Goal: Task Accomplishment & Management: Use online tool/utility

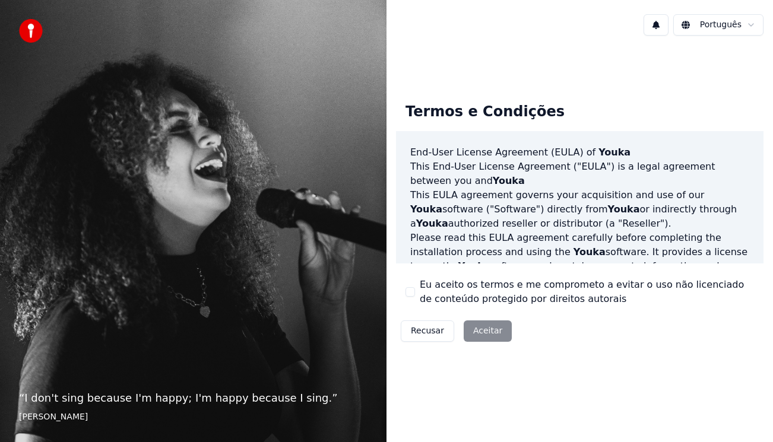
click at [472, 323] on div "Recusar Aceitar" at bounding box center [456, 331] width 120 height 31
click at [472, 333] on div "Recusar Aceitar" at bounding box center [456, 331] width 120 height 31
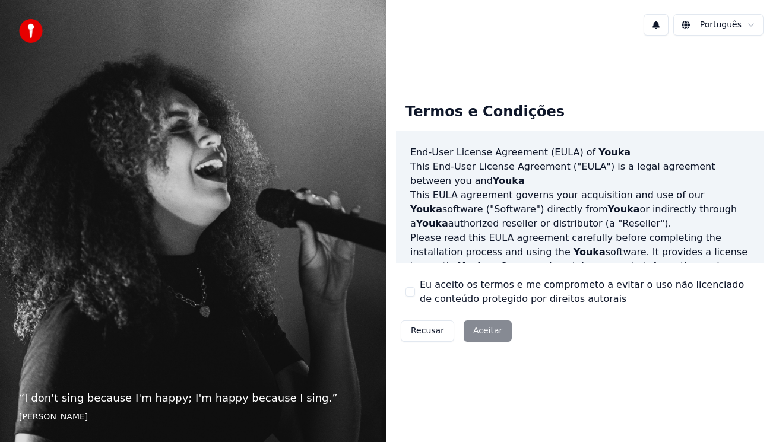
click at [477, 330] on div "Recusar Aceitar" at bounding box center [456, 331] width 120 height 31
click at [409, 291] on button "Eu aceito os termos e me comprometo a evitar o uso não licenciado de conteúdo p…" at bounding box center [409, 291] width 9 height 9
click at [485, 328] on button "Aceitar" at bounding box center [487, 330] width 48 height 21
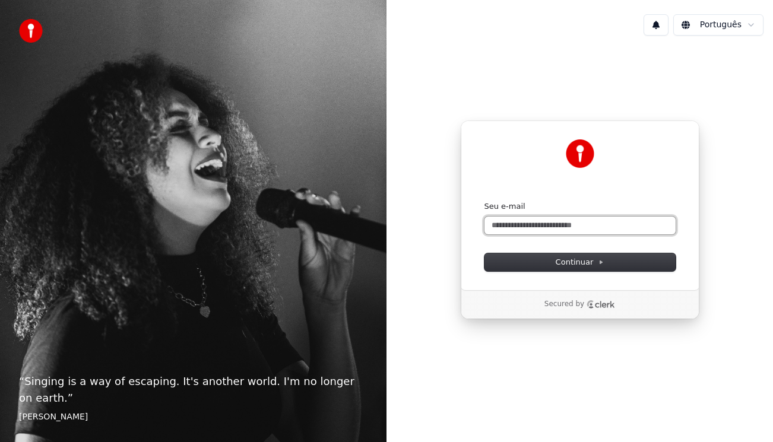
click at [535, 225] on input "Seu e-mail" at bounding box center [579, 226] width 191 height 18
type input "**********"
click button "submit" at bounding box center [484, 201] width 0 height 0
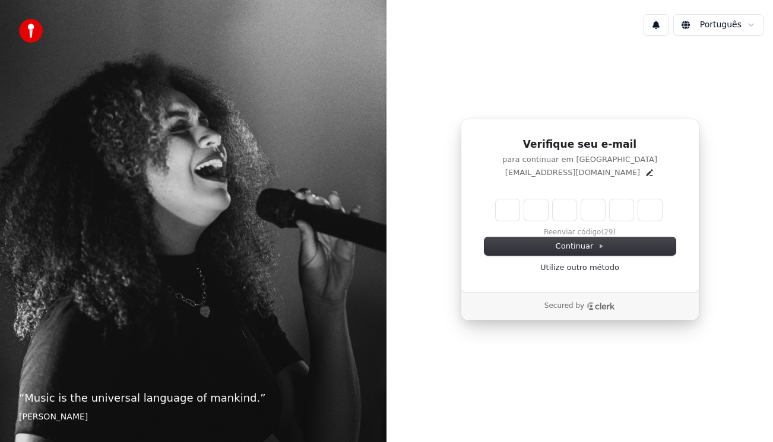
click at [539, 264] on div "Continuar Utilize outro método" at bounding box center [579, 255] width 191 height 36
click at [509, 209] on input "Enter verification code. Digit 1" at bounding box center [507, 209] width 24 height 21
type input "*"
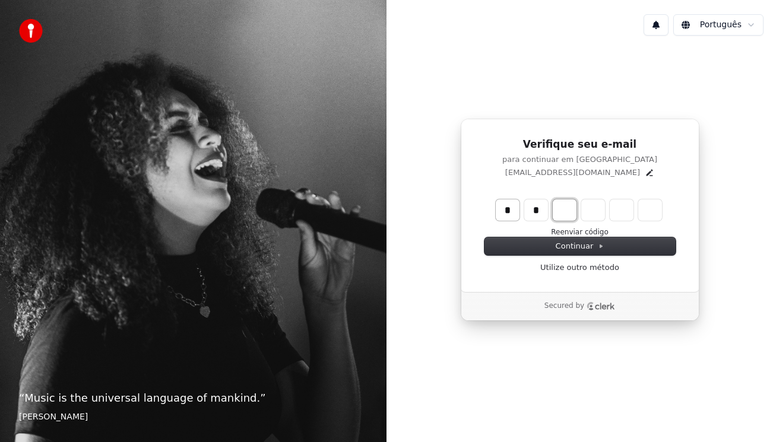
type input "**"
type input "*"
type input "***"
type input "*"
type input "****"
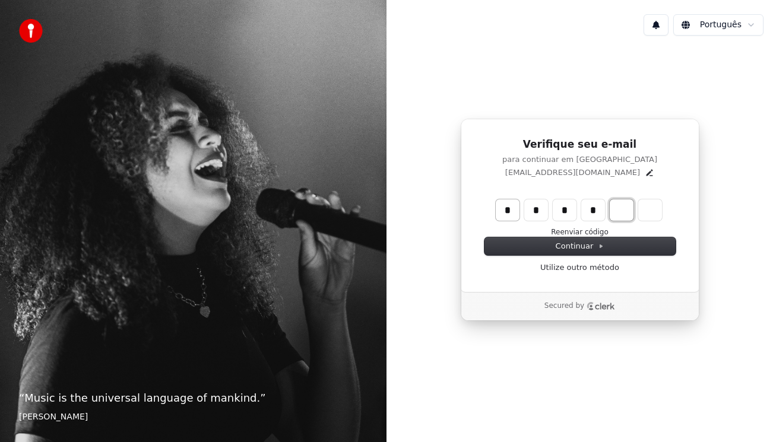
type input "*"
type input "****"
type input "***"
click at [583, 212] on input "Digit 4" at bounding box center [593, 209] width 24 height 21
type input "*"
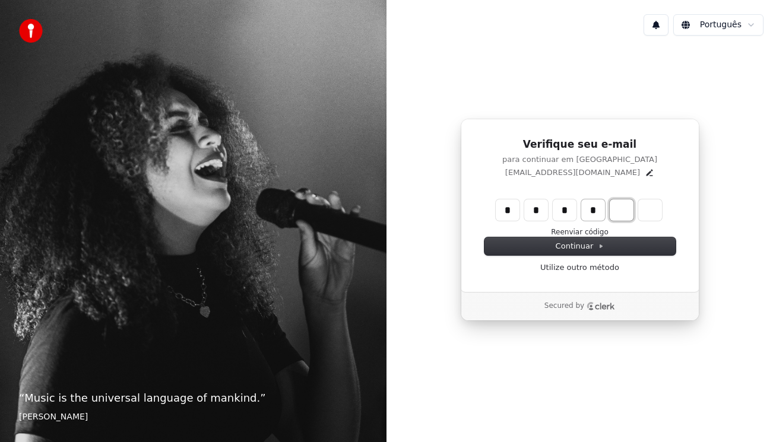
type input "****"
type input "*"
type input "******"
type input "*"
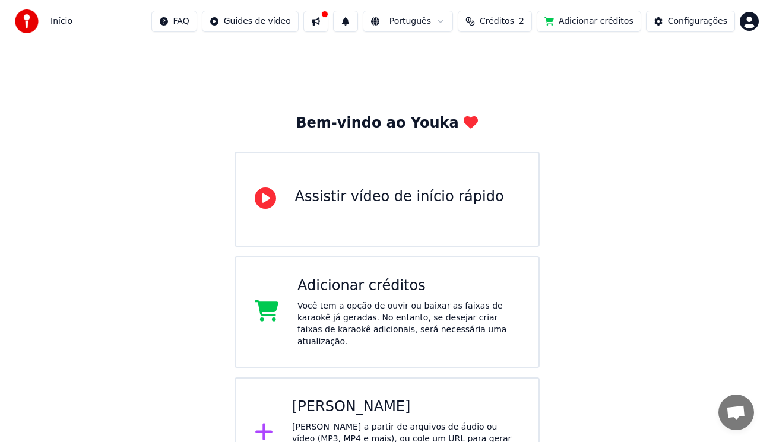
scroll to position [23, 0]
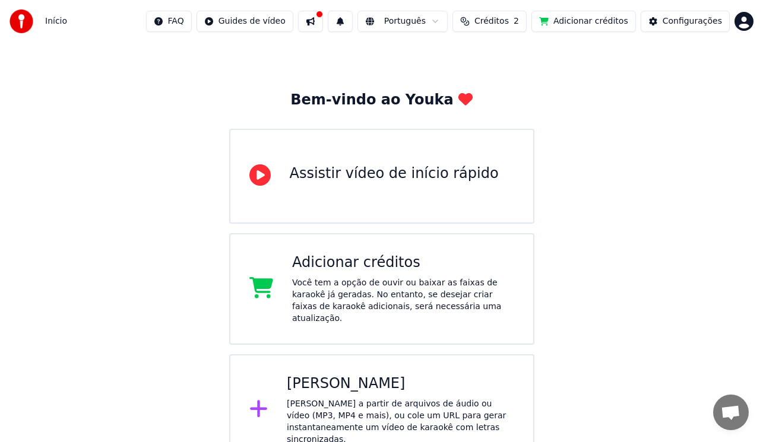
click at [440, 414] on div "[PERSON_NAME] a partir de arquivos de áudio ou vídeo (MP3, MP4 e mais), ou cole…" at bounding box center [400, 421] width 227 height 47
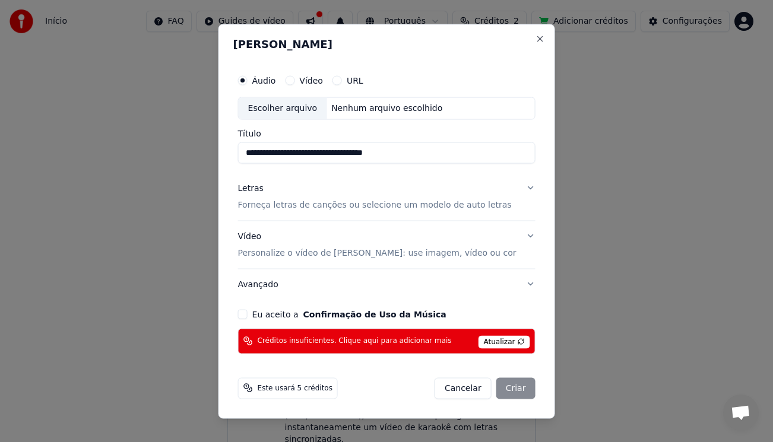
type input "**********"
click at [516, 230] on button "Vídeo Personalize o vídeo de karaokê: use imagem, vídeo ou cor" at bounding box center [386, 244] width 297 height 47
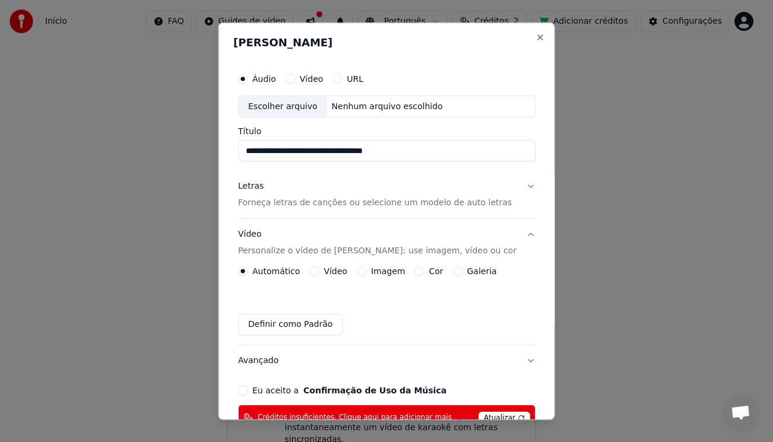
click at [335, 272] on label "Vídeo" at bounding box center [335, 271] width 24 height 8
click at [319, 272] on button "Vídeo" at bounding box center [313, 270] width 9 height 9
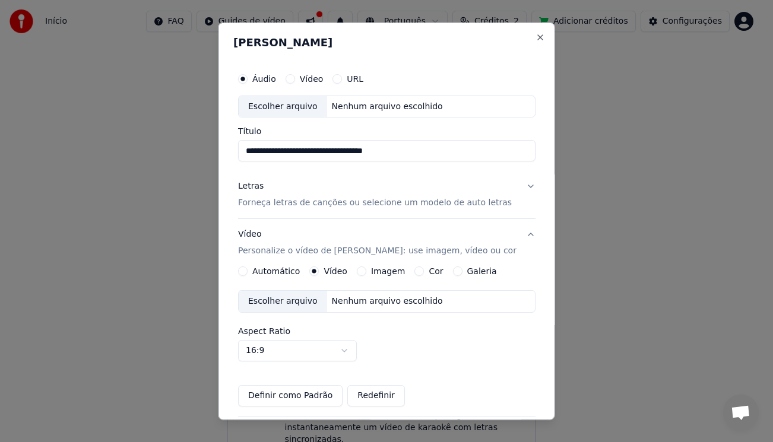
type button "video"
click at [281, 302] on div "Escolher arquivo" at bounding box center [283, 301] width 88 height 21
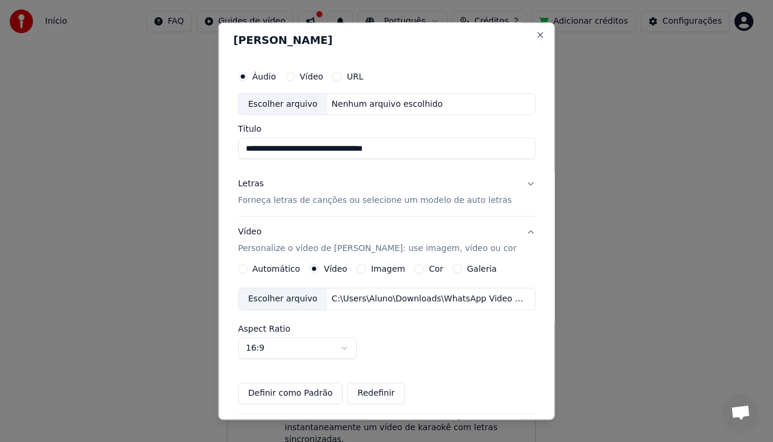
click at [334, 328] on label "Aspect Ratio" at bounding box center [386, 329] width 297 height 8
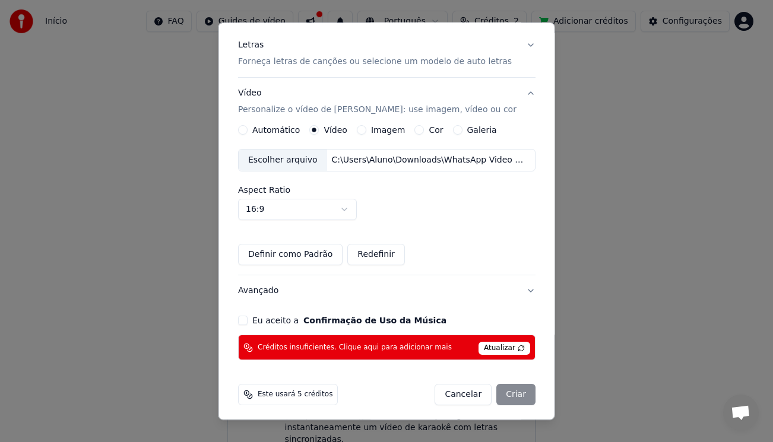
scroll to position [145, 0]
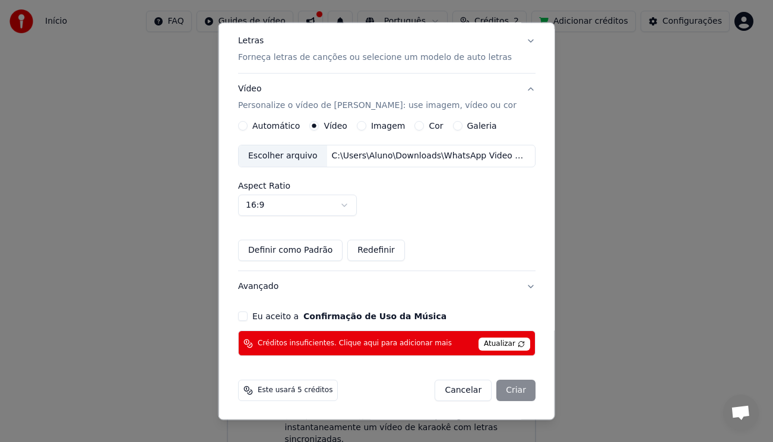
click at [250, 328] on div "**********" at bounding box center [386, 138] width 307 height 444
click at [247, 315] on button "Eu aceito a Confirmação de Uso da Música" at bounding box center [242, 316] width 9 height 9
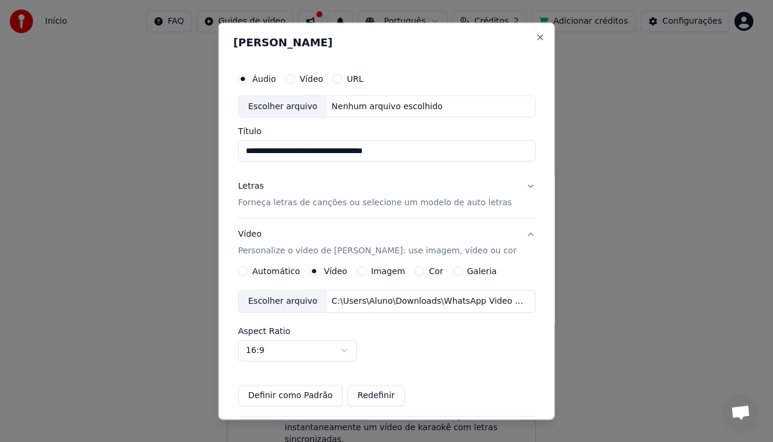
drag, startPoint x: 532, startPoint y: 85, endPoint x: 527, endPoint y: 58, distance: 27.7
click at [527, 58] on div "**********" at bounding box center [386, 221] width 336 height 398
click at [414, 198] on p "Forneça letras de canções ou selecione um modelo de auto letras" at bounding box center [375, 203] width 274 height 12
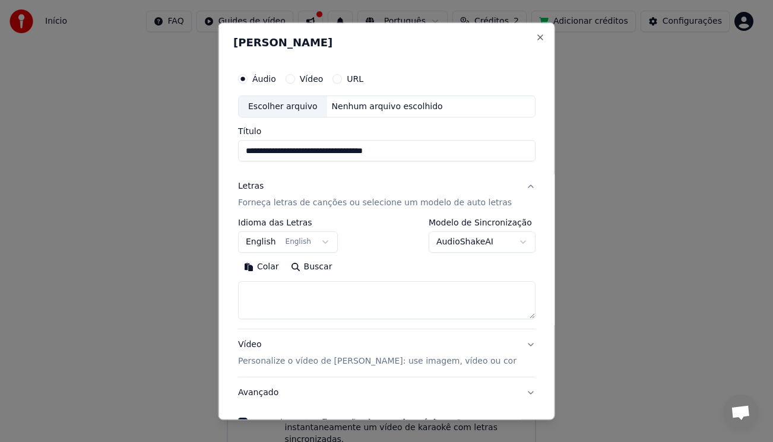
click at [306, 75] on div "Vídeo" at bounding box center [304, 78] width 38 height 9
click at [294, 80] on button "Vídeo" at bounding box center [289, 78] width 9 height 9
click at [326, 101] on div "Escolher arquivo" at bounding box center [283, 106] width 88 height 21
click at [351, 80] on div "URL" at bounding box center [347, 78] width 31 height 9
click at [342, 78] on button "URL" at bounding box center [336, 78] width 9 height 9
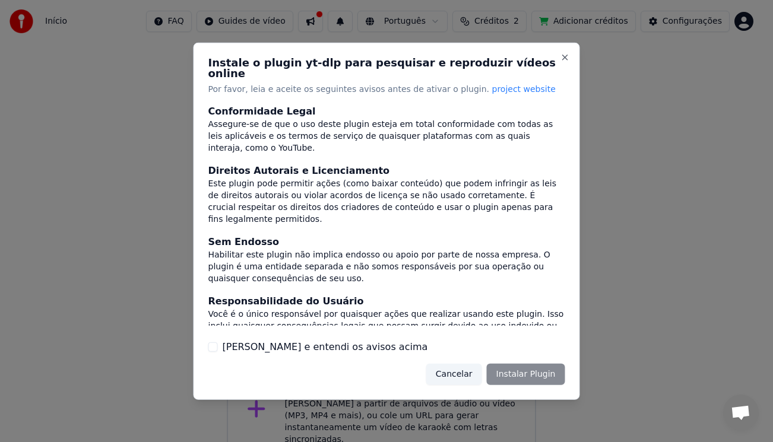
click at [345, 83] on p "Por favor, leia e aceite os seguintes avisos antes de ativar o plugin. project …" at bounding box center [386, 89] width 357 height 12
click at [564, 62] on button "Close" at bounding box center [564, 56] width 9 height 9
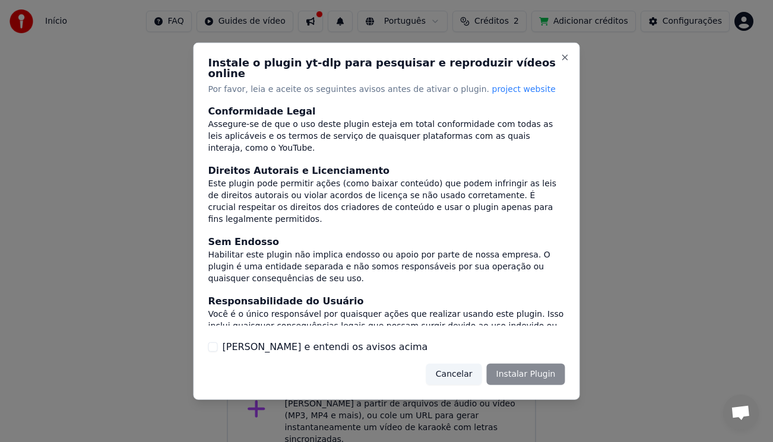
click at [468, 370] on button "Cancelar" at bounding box center [454, 374] width 56 height 21
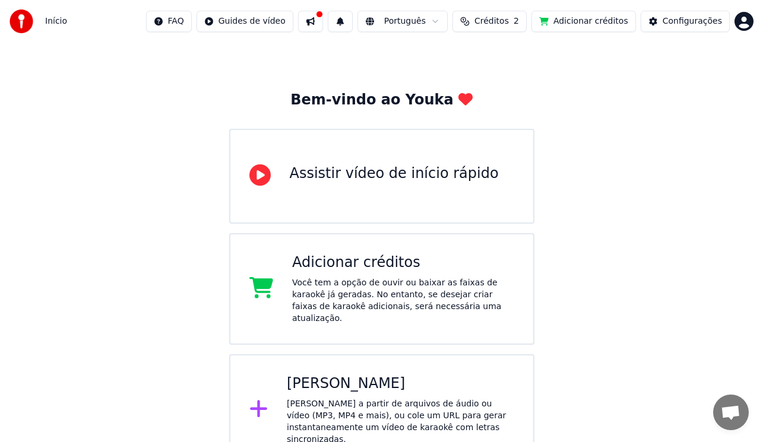
click at [399, 383] on div "Criar Karaokê Crie karaokê a partir de arquivos de áudio ou vídeo (MP3, MP4 e m…" at bounding box center [400, 409] width 227 height 71
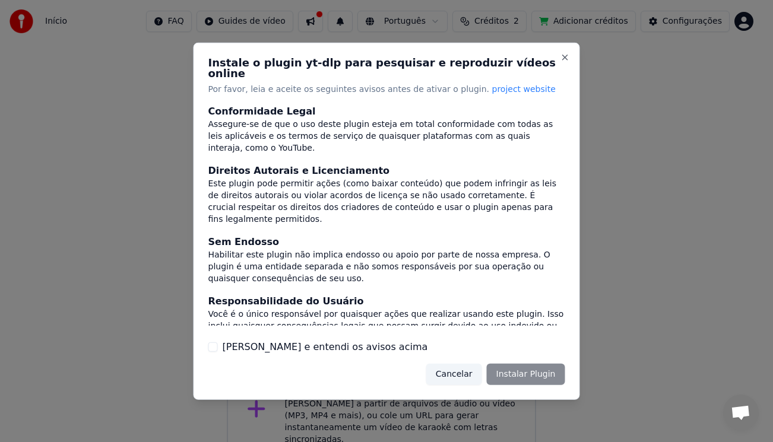
click at [503, 374] on div "Cancelar Instalar Plugin" at bounding box center [495, 374] width 139 height 21
click at [503, 364] on div "Cancelar Instalar Plugin" at bounding box center [495, 374] width 139 height 21
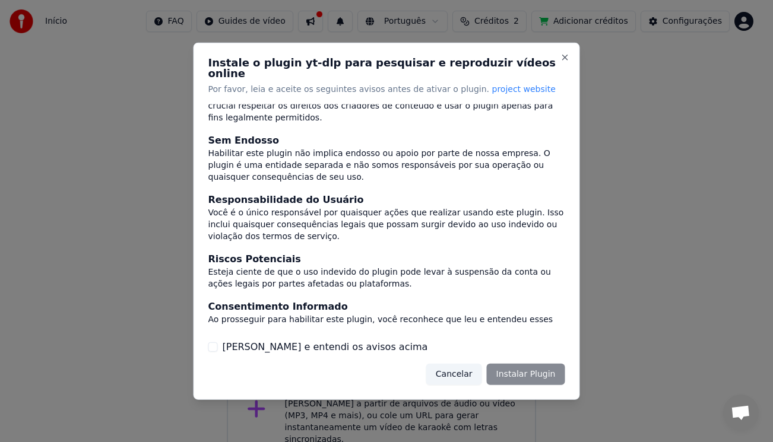
click at [543, 381] on div "Instale o plugin yt-dlp para pesquisar e reproduzir vídeos online Por favor, le…" at bounding box center [386, 220] width 386 height 357
click at [211, 342] on button "[PERSON_NAME] e entendi os avisos acima" at bounding box center [212, 346] width 9 height 9
click at [539, 367] on button "Instalar Plugin" at bounding box center [526, 374] width 78 height 21
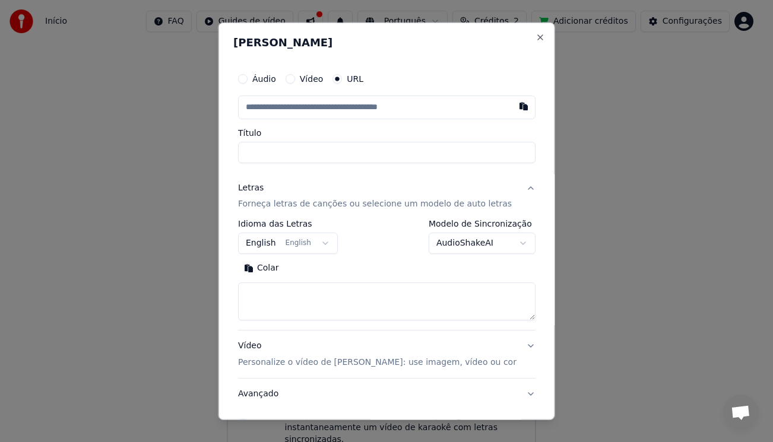
click at [336, 109] on input "text" at bounding box center [386, 107] width 297 height 24
click at [511, 110] on button "button" at bounding box center [523, 105] width 24 height 21
type input "**********"
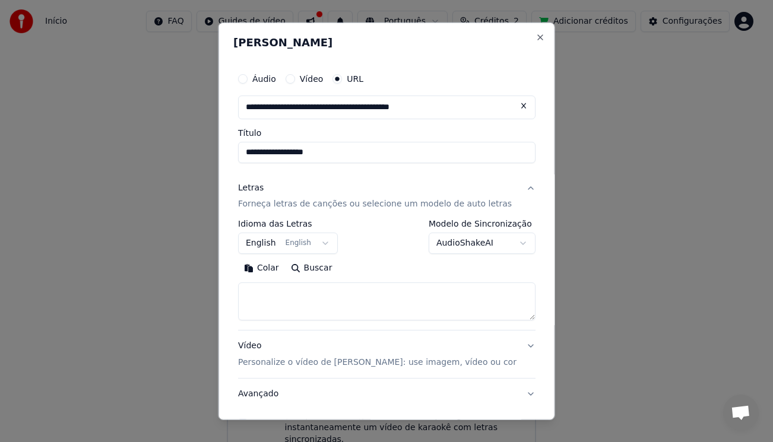
click at [353, 154] on input "**********" at bounding box center [386, 151] width 297 height 21
type input "**********"
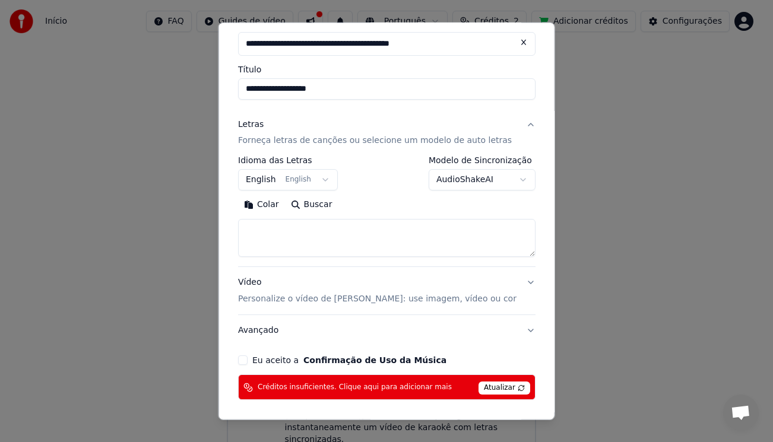
scroll to position [65, 0]
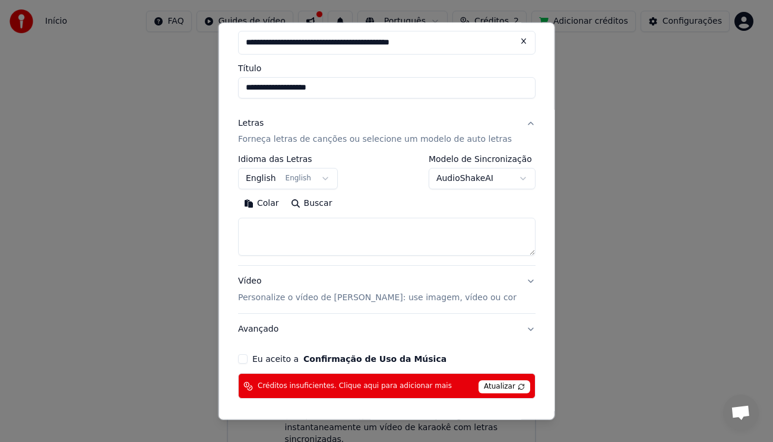
click at [508, 281] on button "Vídeo Personalize o vídeo de karaokê: use imagem, vídeo ou cor" at bounding box center [386, 289] width 297 height 47
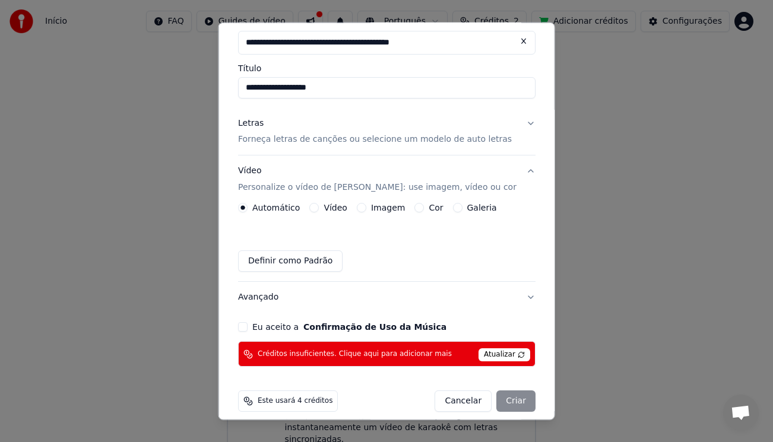
click at [290, 267] on button "Definir como Padrão" at bounding box center [290, 260] width 104 height 21
click at [347, 209] on label "Vídeo" at bounding box center [335, 208] width 24 height 8
click at [319, 209] on button "Vídeo" at bounding box center [313, 207] width 9 height 9
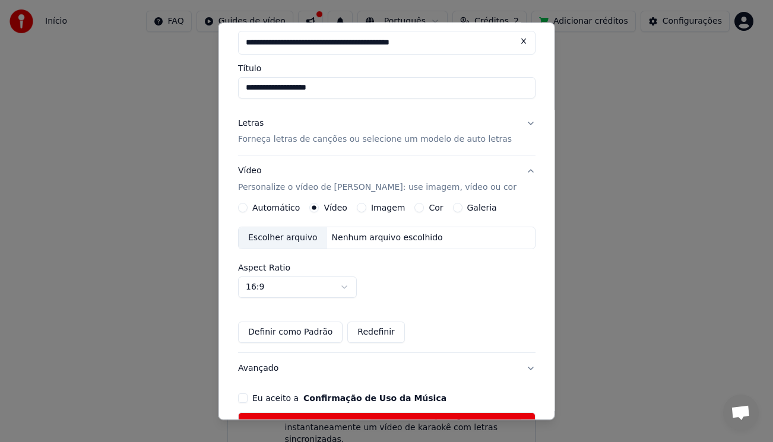
click at [347, 235] on div "Nenhum arquivo escolhido" at bounding box center [386, 238] width 120 height 12
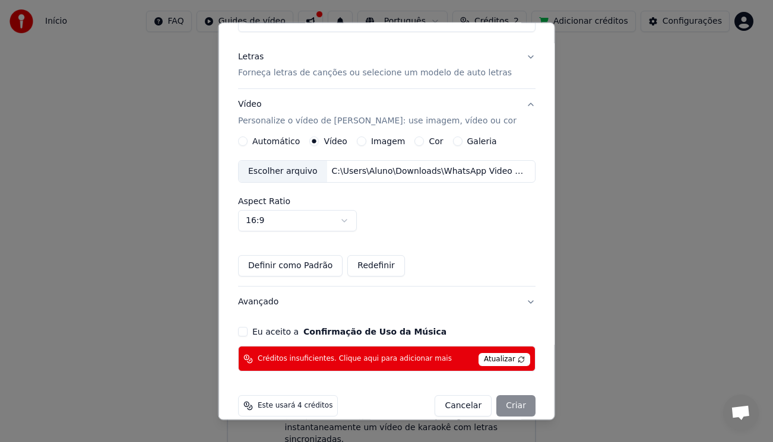
scroll to position [147, 0]
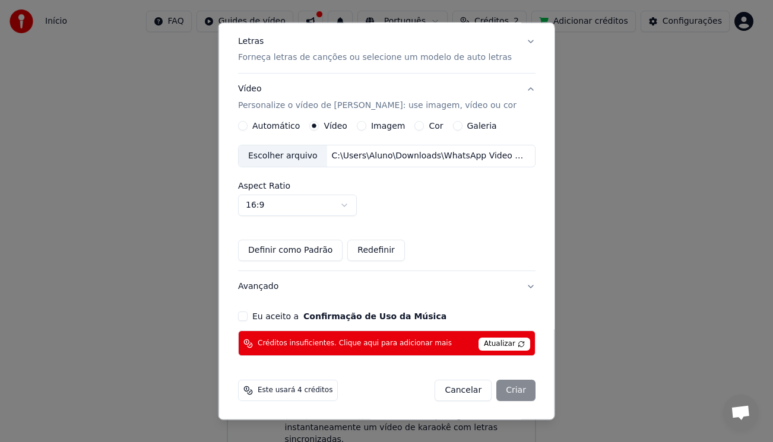
click at [247, 312] on button "Eu aceito a Confirmação de Uso da Música" at bounding box center [242, 316] width 9 height 9
click at [512, 380] on div "Cancelar Criar" at bounding box center [484, 390] width 101 height 21
click at [478, 341] on span "Atualizar" at bounding box center [504, 344] width 52 height 13
click at [494, 388] on div "Cancelar Criar" at bounding box center [484, 390] width 101 height 21
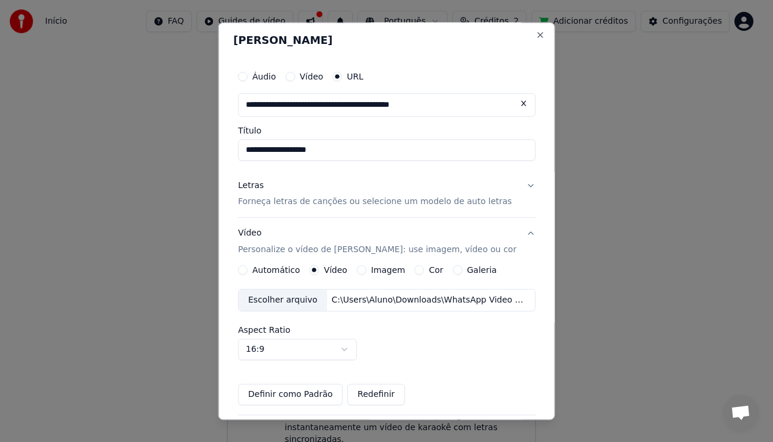
scroll to position [0, 0]
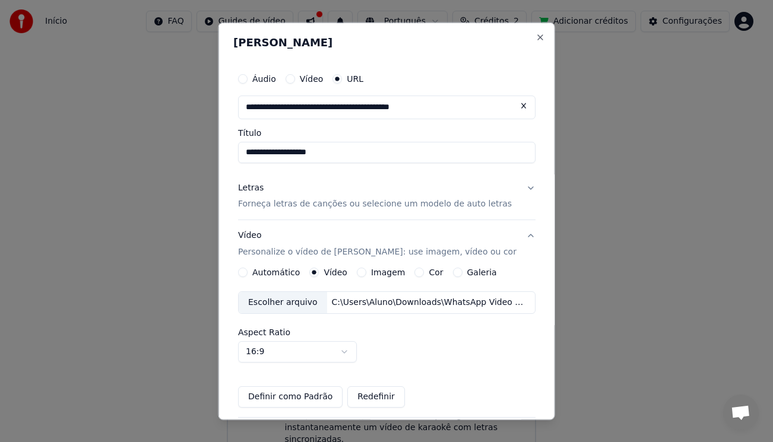
click at [441, 205] on p "Forneça letras de canções ou selecione um modelo de auto letras" at bounding box center [375, 204] width 274 height 12
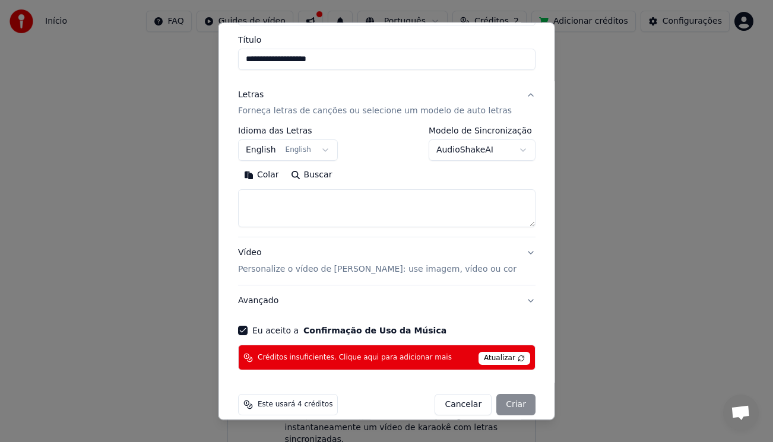
scroll to position [107, 0]
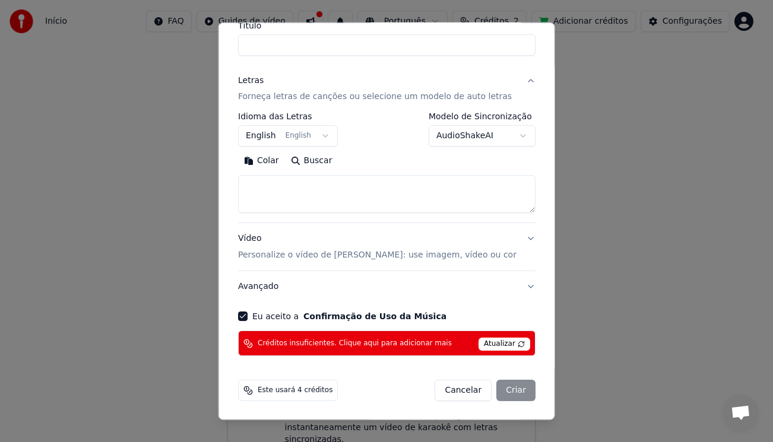
select select
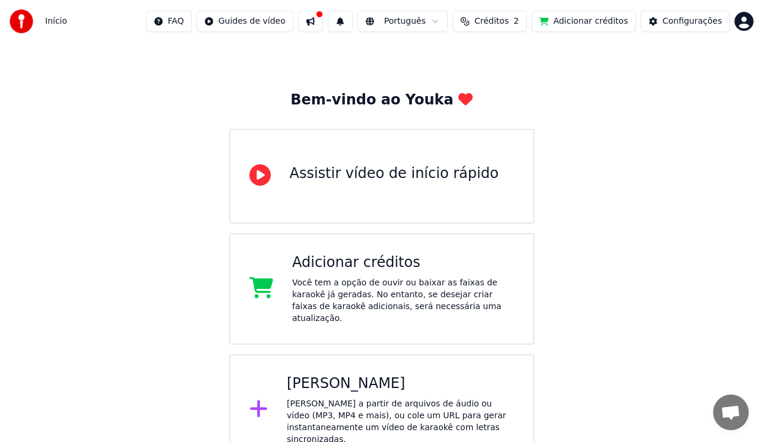
click at [466, 398] on div "[PERSON_NAME] a partir de arquivos de áudio ou vídeo (MP3, MP4 e mais), ou cole…" at bounding box center [400, 421] width 227 height 47
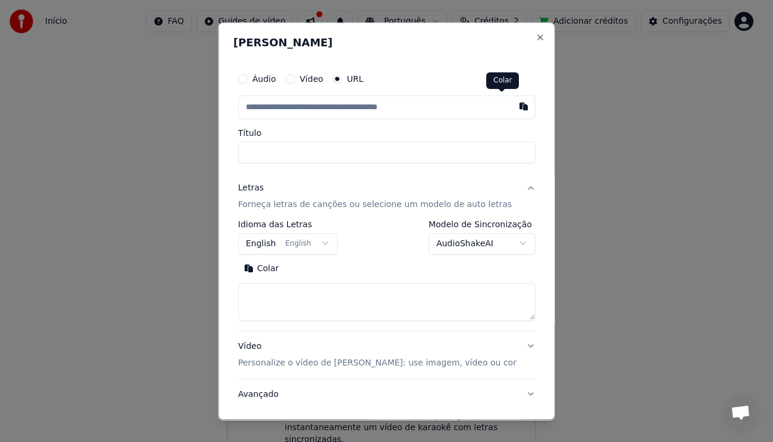
click at [511, 105] on button "button" at bounding box center [523, 105] width 24 height 21
type input "**********"
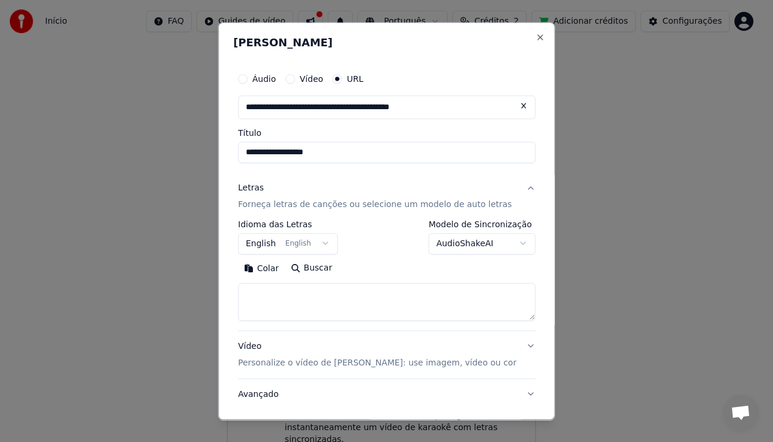
type input "**********"
click at [309, 316] on textarea at bounding box center [386, 301] width 297 height 38
click at [319, 204] on p "Forneça letras de canções ou selecione um modelo de auto letras" at bounding box center [375, 204] width 274 height 12
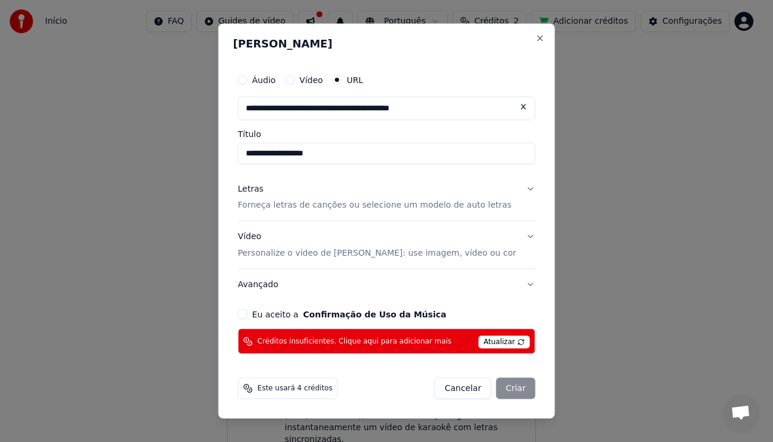
click at [247, 316] on button "Eu aceito a Confirmação de Uso da Música" at bounding box center [242, 314] width 9 height 9
click at [313, 237] on div "Vídeo Personalize o vídeo de karaokê: use imagem, vídeo ou cor" at bounding box center [377, 245] width 278 height 28
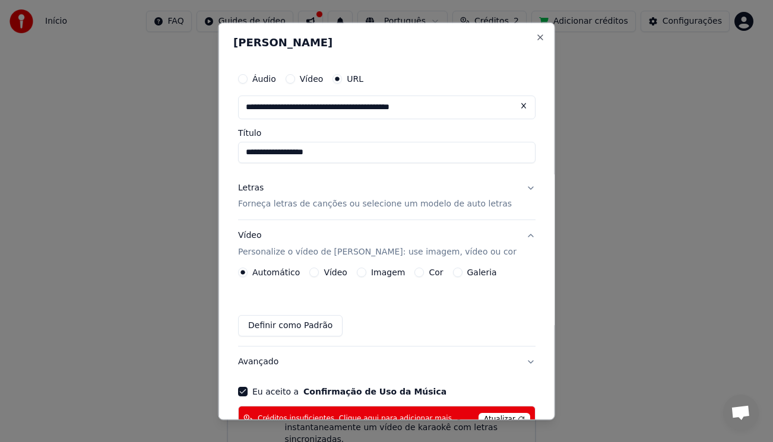
click at [333, 269] on label "Vídeo" at bounding box center [335, 272] width 24 height 8
click at [319, 269] on button "Vídeo" at bounding box center [313, 272] width 9 height 9
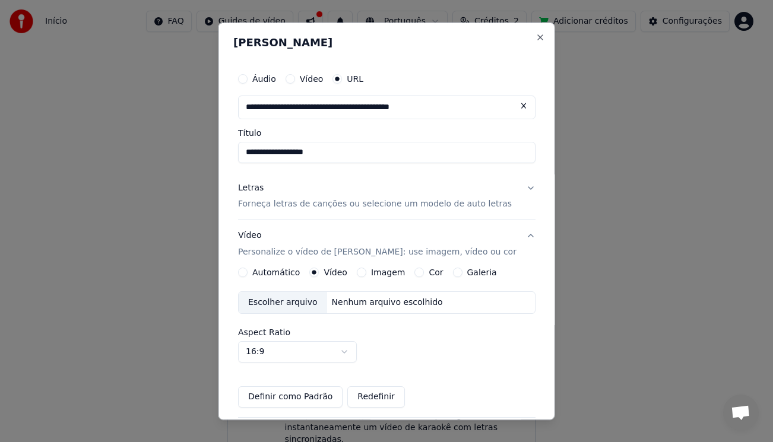
click at [354, 300] on div "Nenhum arquivo escolhido" at bounding box center [386, 303] width 120 height 12
click at [284, 208] on p "Forneça letras de canções ou selecione um modelo de auto letras" at bounding box center [375, 204] width 274 height 12
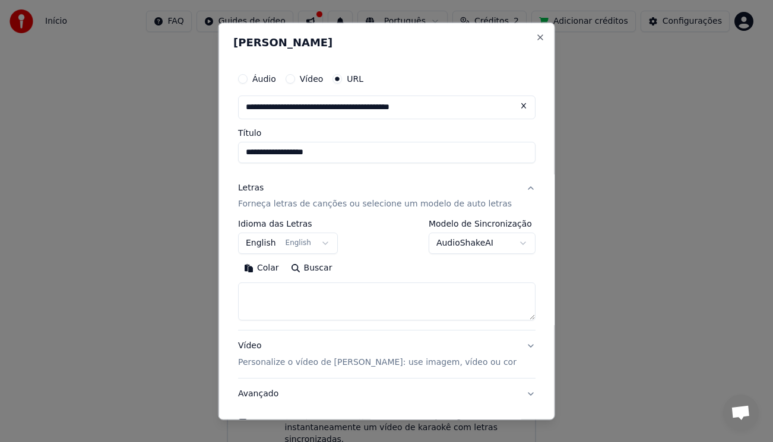
click at [319, 197] on div "Letras Forneça letras de canções ou selecione um modelo de auto letras" at bounding box center [375, 196] width 274 height 28
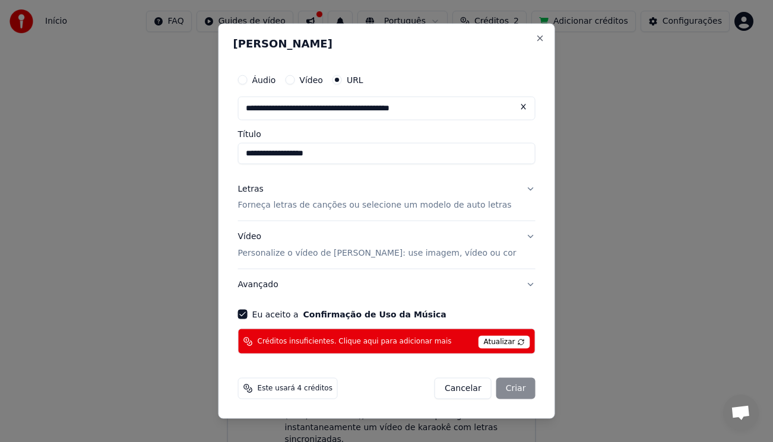
click at [316, 204] on p "Forneça letras de canções ou selecione um modelo de auto letras" at bounding box center [375, 205] width 274 height 12
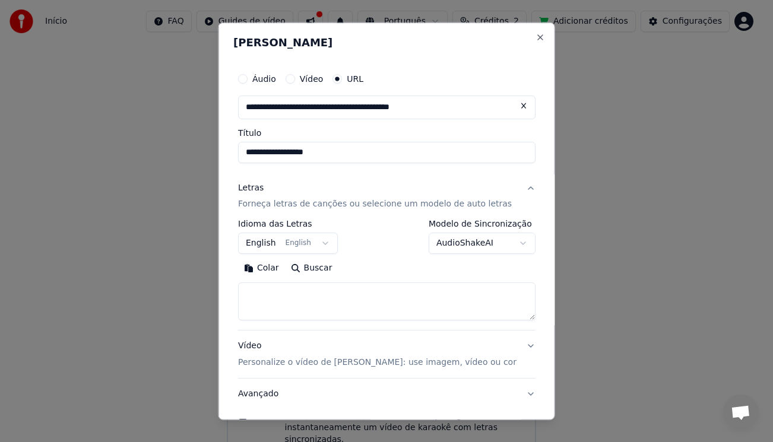
click at [268, 264] on button "Colar" at bounding box center [261, 268] width 47 height 19
click at [378, 302] on textarea "**********" at bounding box center [370, 301] width 264 height 38
type textarea "*"
click at [274, 262] on button "Colar" at bounding box center [261, 268] width 47 height 19
type textarea "**********"
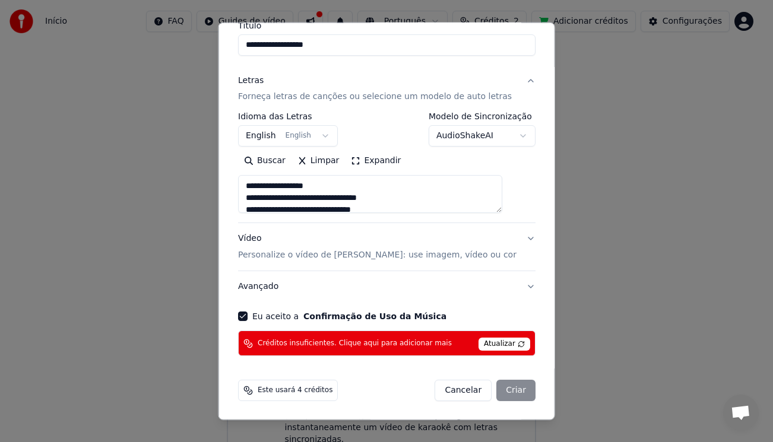
click at [500, 343] on span "Atualizar" at bounding box center [504, 344] width 52 height 13
click at [498, 341] on span "Atualizar" at bounding box center [504, 344] width 52 height 13
click at [420, 258] on p "Personalize o vídeo de [PERSON_NAME]: use imagem, vídeo ou cor" at bounding box center [377, 255] width 278 height 12
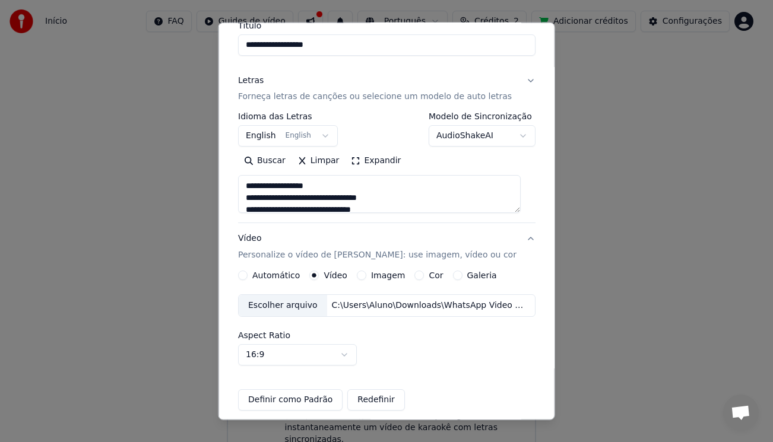
click at [519, 237] on button "Vídeo Personalize o vídeo de karaokê: use imagem, vídeo ou cor" at bounding box center [386, 246] width 297 height 47
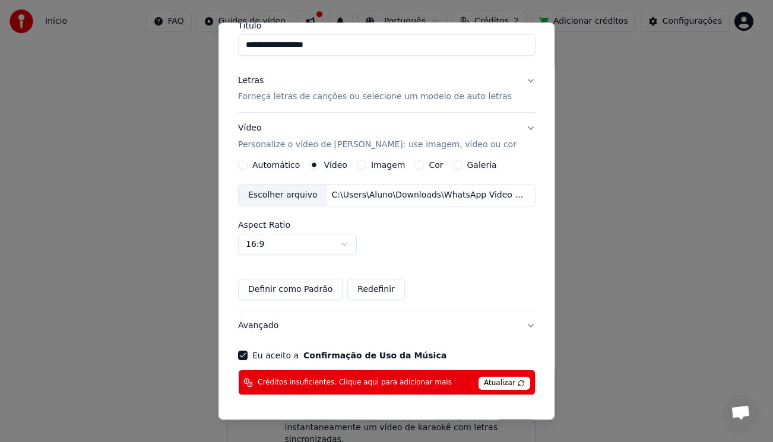
scroll to position [4, 0]
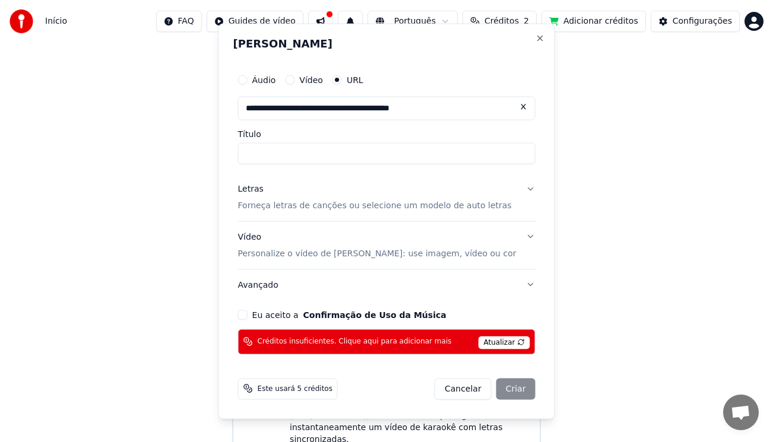
drag, startPoint x: 550, startPoint y: 250, endPoint x: 525, endPoint y: 297, distance: 52.6
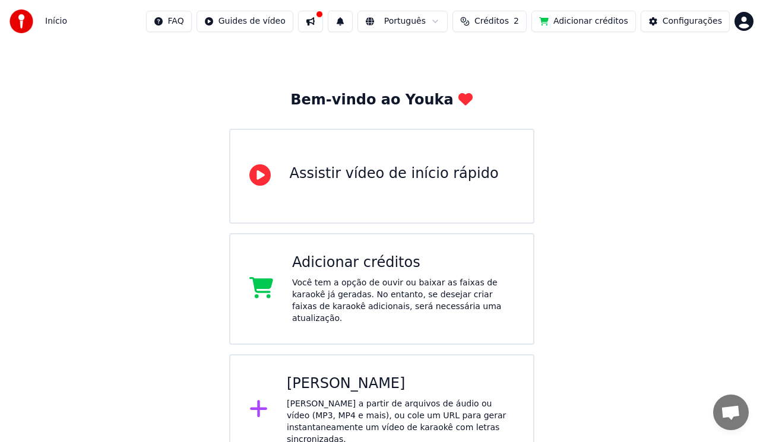
click at [393, 383] on div "Criar Karaokê Crie karaokê a partir de arquivos de áudio ou vídeo (MP3, MP4 e m…" at bounding box center [400, 409] width 227 height 71
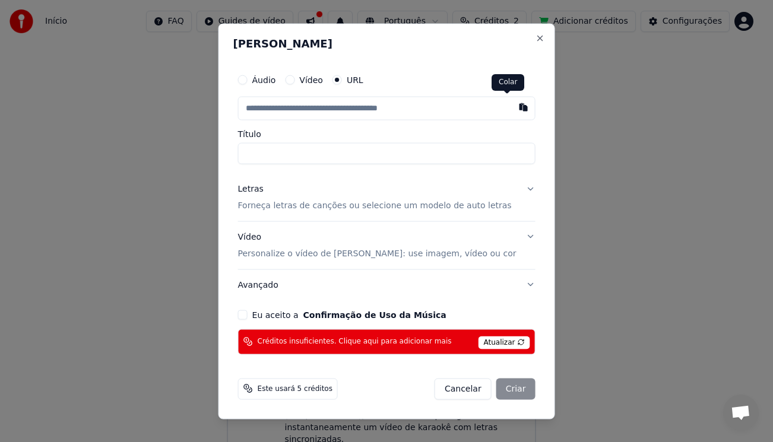
click at [504, 122] on div "Áudio Vídeo URL Título" at bounding box center [386, 116] width 297 height 96
click at [367, 103] on input "text" at bounding box center [386, 108] width 297 height 24
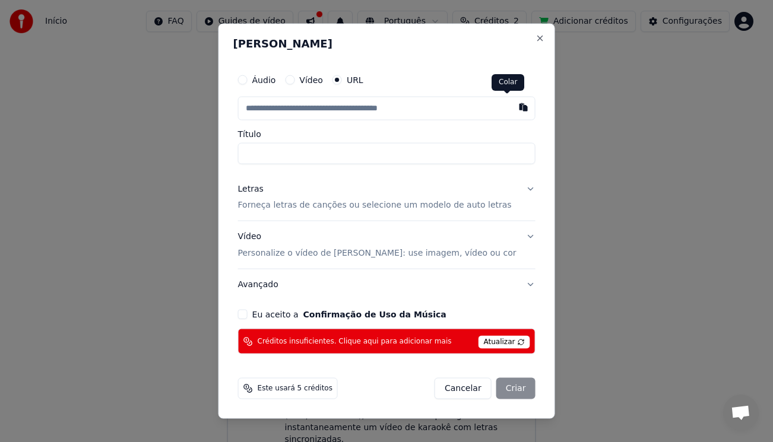
click at [511, 110] on button "button" at bounding box center [523, 106] width 24 height 21
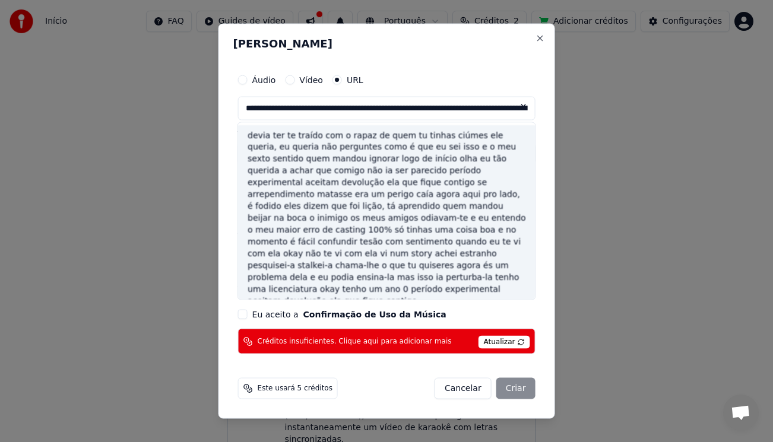
click at [414, 263] on div "devia ter te traído com o rapaz de quem tu tinhas ciúmes ele queria, eu queria …" at bounding box center [386, 219] width 297 height 188
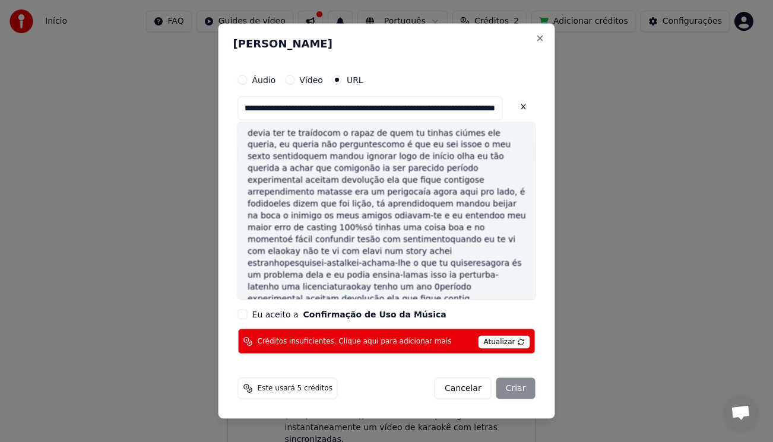
scroll to position [0, 3060]
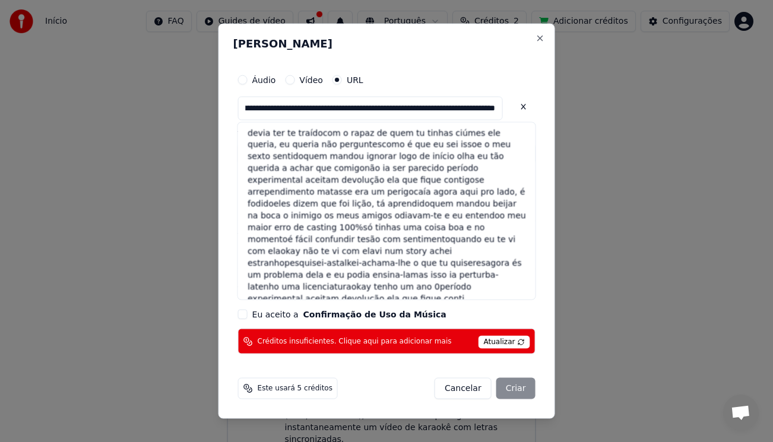
type input "**********"
click at [511, 104] on button at bounding box center [523, 106] width 24 height 21
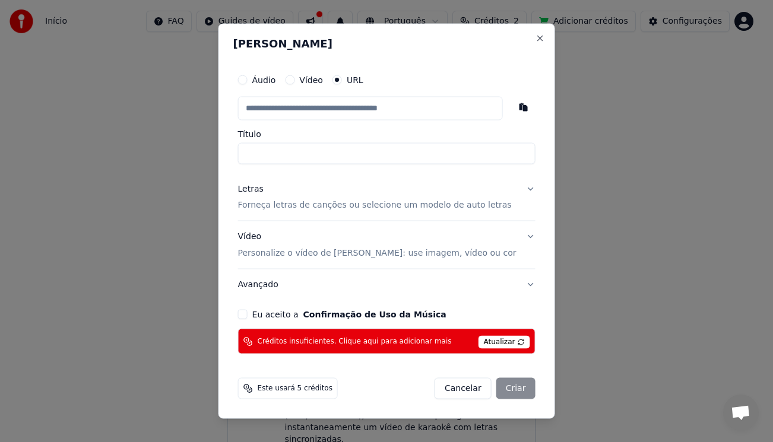
click at [371, 104] on input "text" at bounding box center [370, 108] width 265 height 24
click at [511, 104] on button "button" at bounding box center [523, 106] width 24 height 21
type input "**********"
click at [334, 204] on p "Forneça letras de canções ou selecione um modelo de auto letras" at bounding box center [375, 205] width 274 height 12
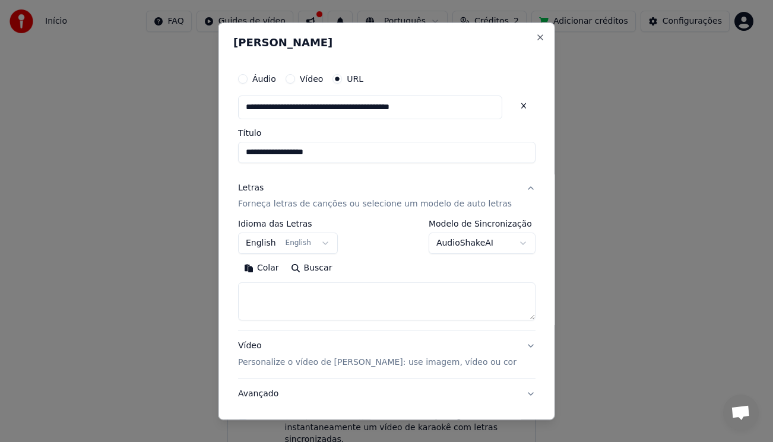
click at [277, 275] on button "Colar" at bounding box center [261, 268] width 47 height 19
click at [480, 296] on textarea "**********" at bounding box center [370, 301] width 264 height 38
drag, startPoint x: 480, startPoint y: 296, endPoint x: 267, endPoint y: 266, distance: 215.1
type textarea "*"
click at [285, 266] on button "Colar" at bounding box center [261, 268] width 47 height 19
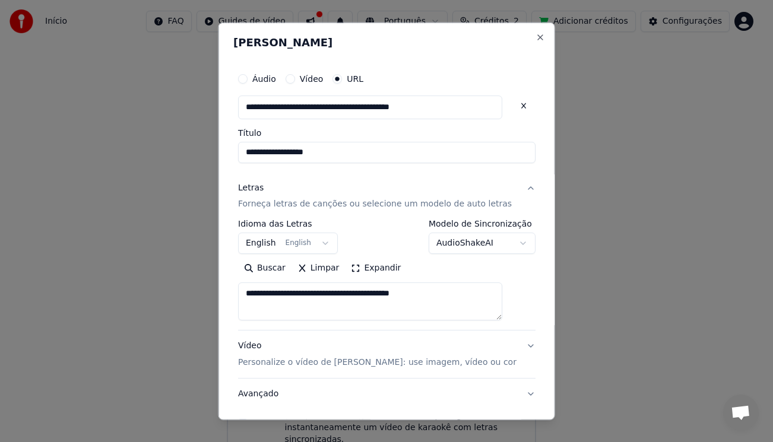
click at [284, 275] on button "Buscar" at bounding box center [264, 268] width 53 height 19
type textarea "**********"
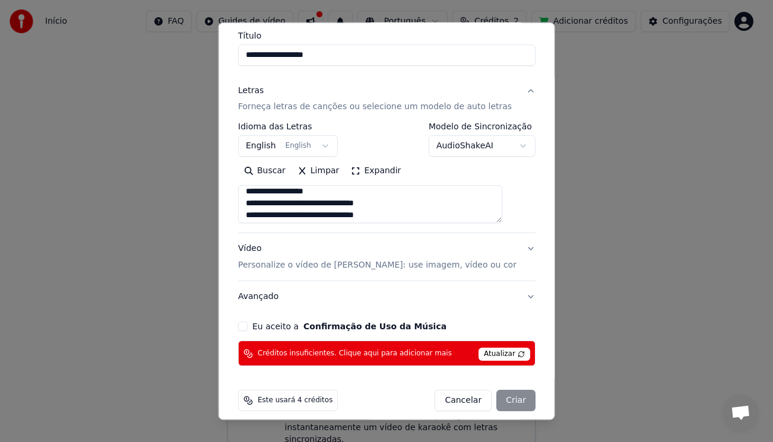
scroll to position [107, 0]
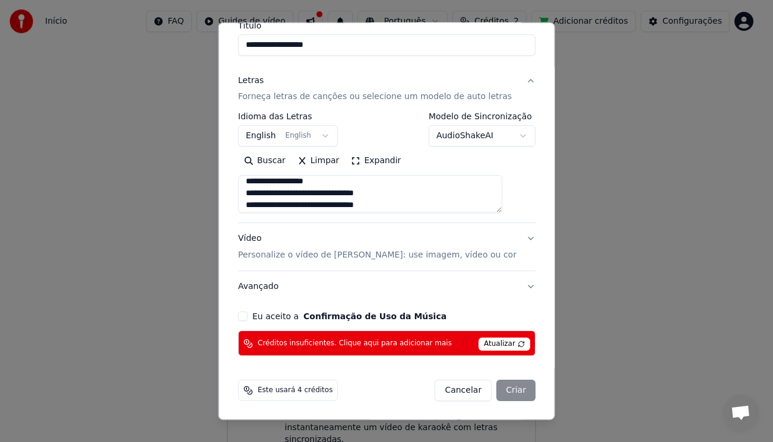
click at [247, 313] on button "Eu aceito a Confirmação de Uso da Música" at bounding box center [242, 316] width 9 height 9
click at [512, 239] on button "Vídeo Personalize o vídeo de karaokê: use imagem, vídeo ou cor" at bounding box center [386, 246] width 297 height 47
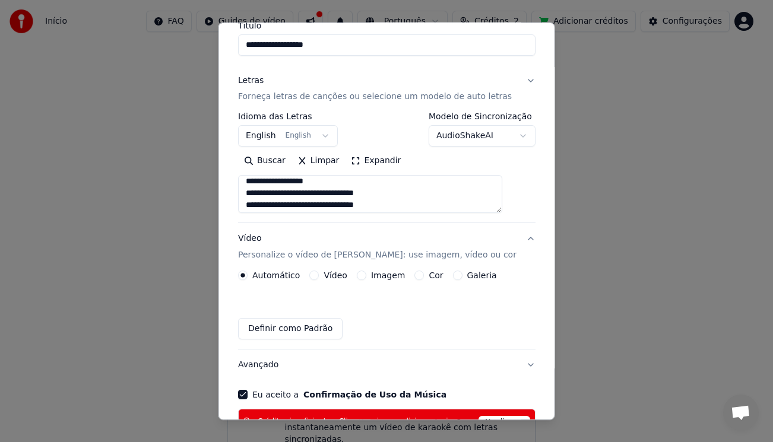
scroll to position [75, 0]
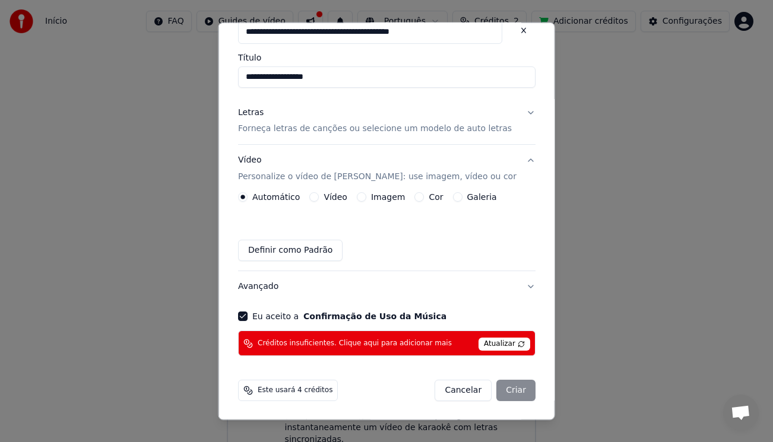
click at [344, 193] on label "Vídeo" at bounding box center [335, 197] width 24 height 8
click at [319, 193] on button "Vídeo" at bounding box center [313, 196] width 9 height 9
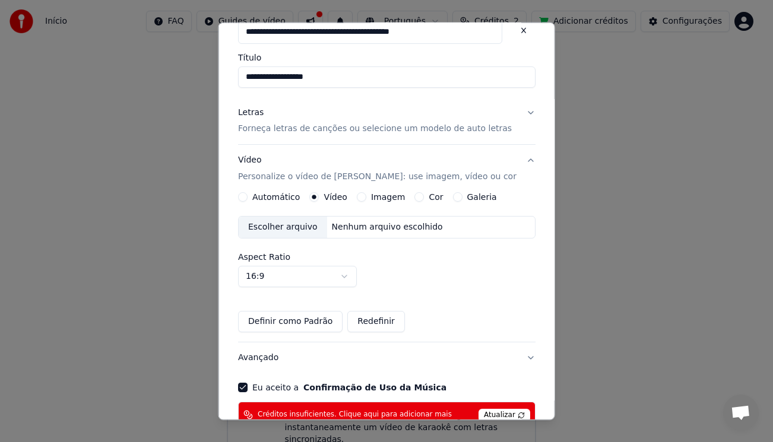
click at [353, 228] on div "Nenhum arquivo escolhido" at bounding box center [386, 227] width 120 height 12
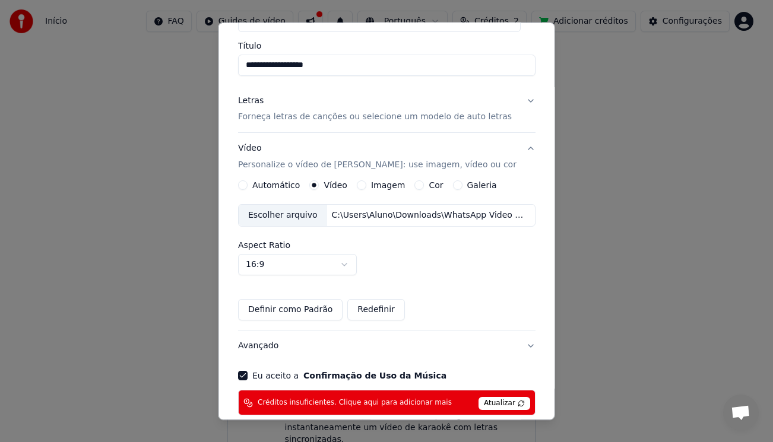
scroll to position [88, 0]
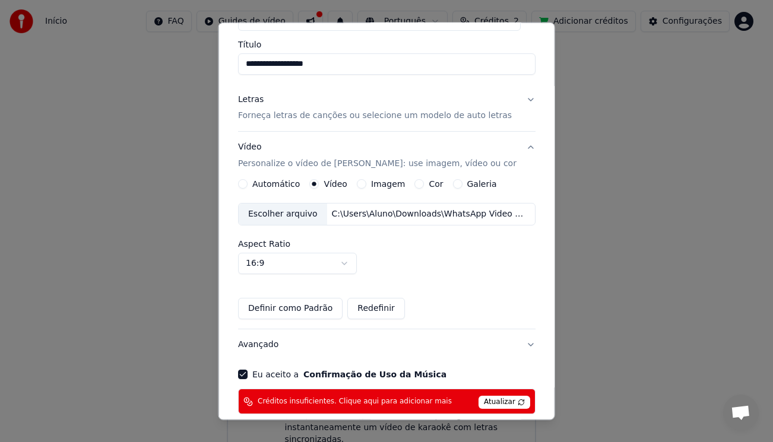
click at [277, 303] on button "Definir como Padrão" at bounding box center [290, 308] width 104 height 21
drag, startPoint x: 536, startPoint y: 266, endPoint x: 544, endPoint y: 283, distance: 18.1
click at [536, 287] on div "**********" at bounding box center [386, 221] width 336 height 398
click at [371, 318] on button "Redefinir" at bounding box center [376, 308] width 58 height 21
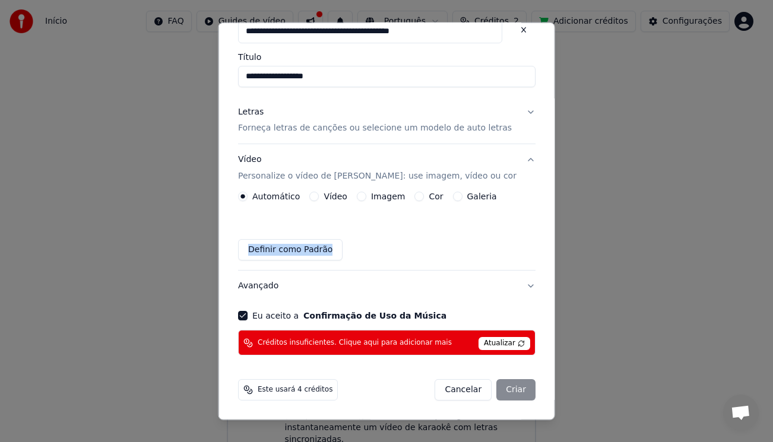
scroll to position [75, 0]
click at [442, 128] on p "Forneça letras de canções ou selecione um modelo de auto letras" at bounding box center [375, 129] width 274 height 12
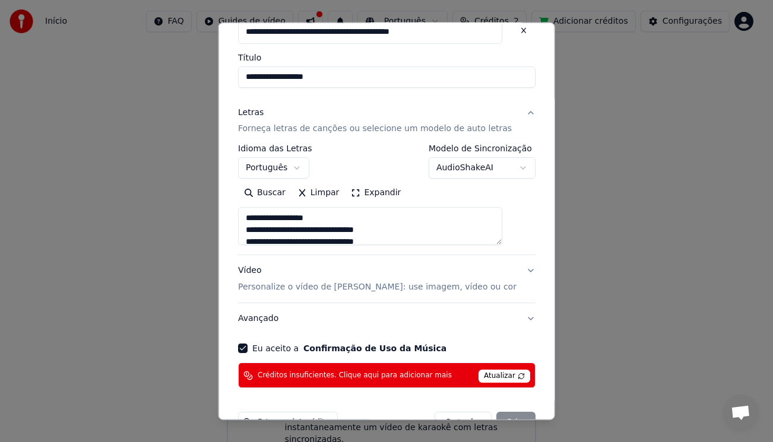
scroll to position [107, 0]
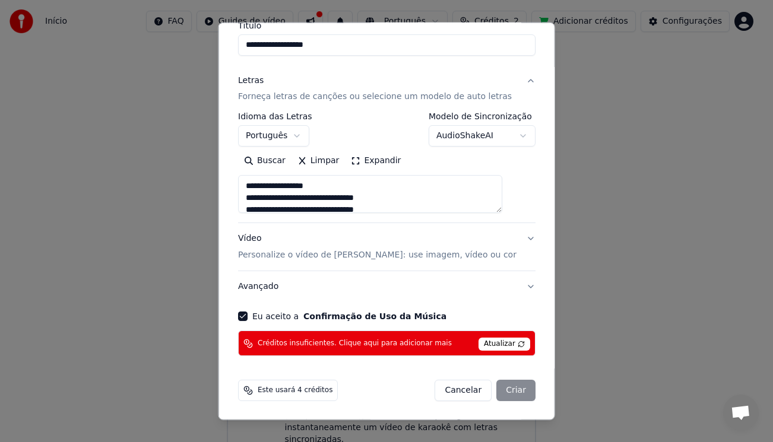
click at [490, 383] on div "Cancelar Criar" at bounding box center [484, 390] width 101 height 21
click at [280, 387] on span "Este usará 4 créditos" at bounding box center [295, 390] width 75 height 9
drag, startPoint x: 296, startPoint y: 404, endPoint x: 298, endPoint y: 386, distance: 17.9
click at [298, 386] on div "Este usará 4 créditos Cancelar Criar" at bounding box center [386, 390] width 307 height 31
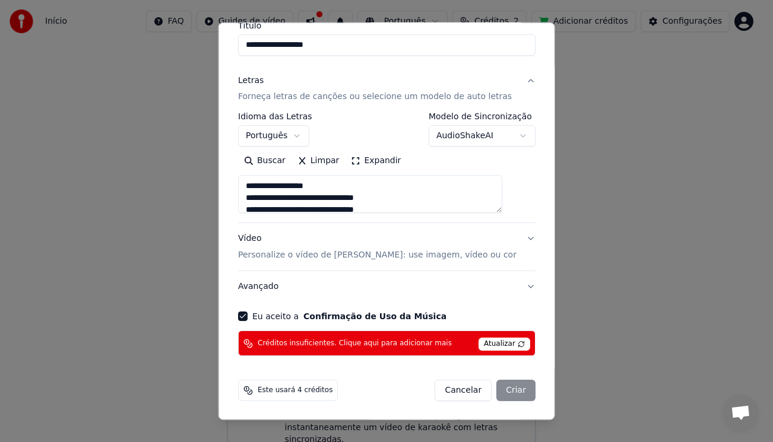
click at [298, 386] on span "Este usará 4 créditos" at bounding box center [295, 390] width 75 height 9
click at [286, 313] on label "Eu aceito a Confirmação de Uso da Música" at bounding box center [349, 316] width 194 height 8
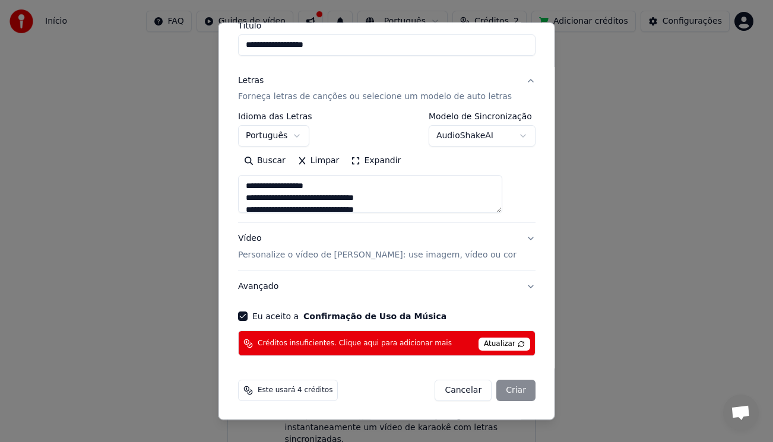
click at [247, 313] on button "Eu aceito a Confirmação de Uso da Música" at bounding box center [242, 316] width 9 height 9
click at [505, 401] on div "Cancelar Criar" at bounding box center [484, 390] width 101 height 21
click at [503, 387] on div "Cancelar Criar" at bounding box center [484, 390] width 101 height 21
click at [478, 338] on span "Atualizar" at bounding box center [504, 344] width 52 height 13
click at [259, 309] on div "**********" at bounding box center [386, 157] width 307 height 406
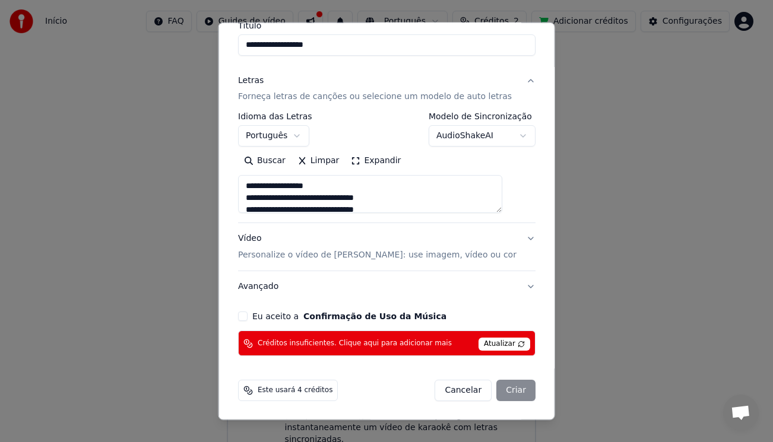
click at [256, 322] on div "**********" at bounding box center [386, 157] width 307 height 406
click at [253, 341] on icon at bounding box center [247, 343] width 9 height 9
click at [253, 340] on icon at bounding box center [247, 343] width 9 height 9
click at [246, 341] on icon at bounding box center [246, 342] width 1 height 2
type button "on"
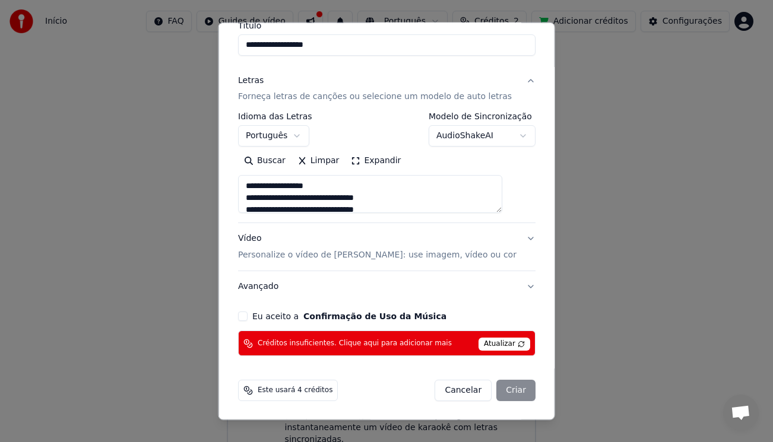
click at [247, 315] on button "on" at bounding box center [242, 316] width 9 height 9
click at [269, 284] on button "Avançado" at bounding box center [386, 286] width 297 height 31
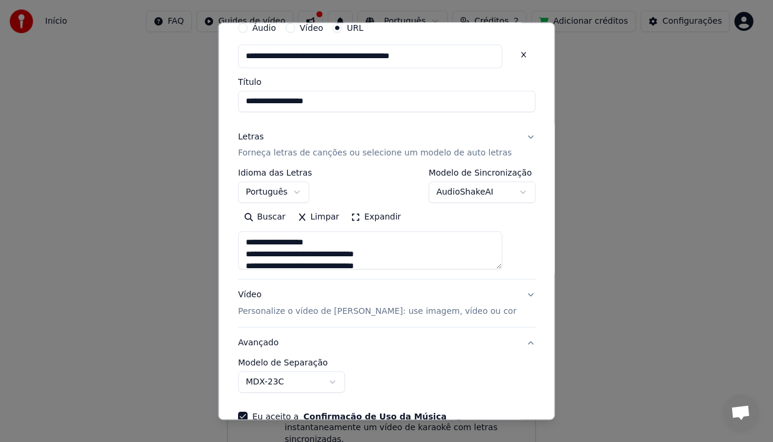
scroll to position [41, 0]
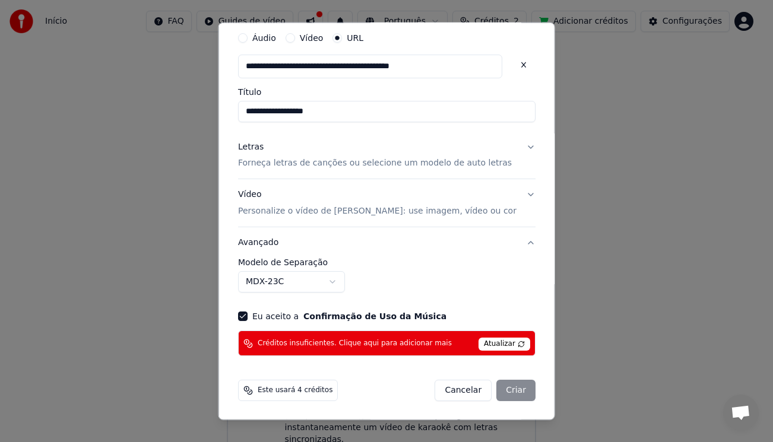
click at [379, 280] on div "**********" at bounding box center [386, 275] width 297 height 34
click at [500, 399] on div "Cancelar Criar" at bounding box center [484, 390] width 101 height 21
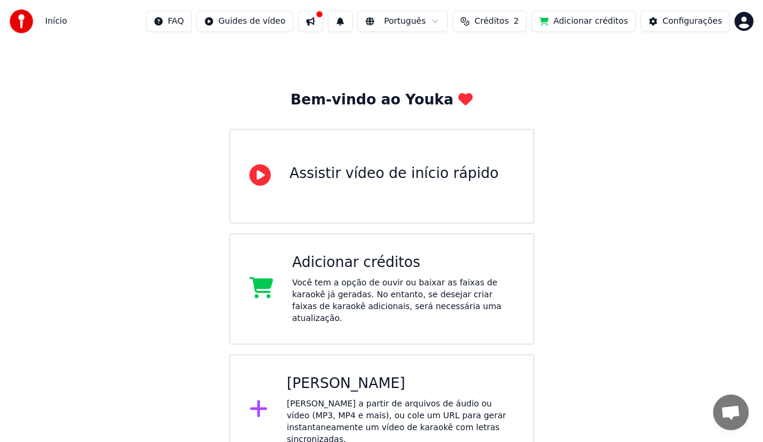
click at [348, 322] on div "Adicionar créditos Você tem a opção de ouvir ou baixar as faixas de karaokê já …" at bounding box center [381, 289] width 305 height 112
click at [351, 310] on div "Você tem a opção de ouvir ou baixar as faixas de karaokê já geradas. No entanto…" at bounding box center [403, 300] width 222 height 47
click at [493, 18] on span "Créditos" at bounding box center [491, 21] width 34 height 12
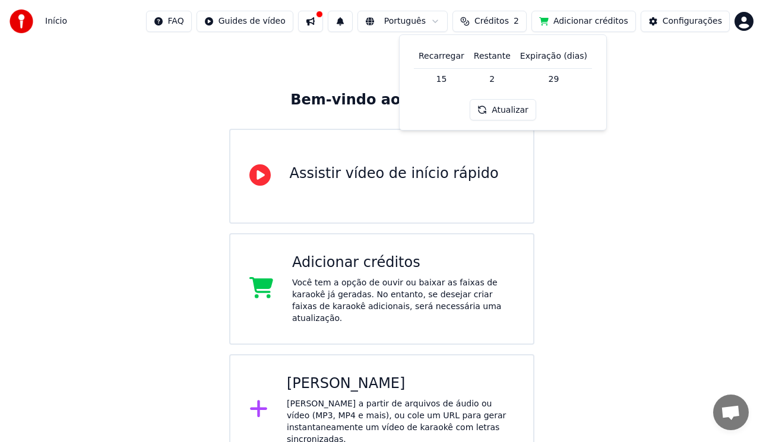
click at [497, 81] on td "2" at bounding box center [492, 78] width 46 height 21
click at [496, 110] on button "Atualizar" at bounding box center [502, 109] width 66 height 21
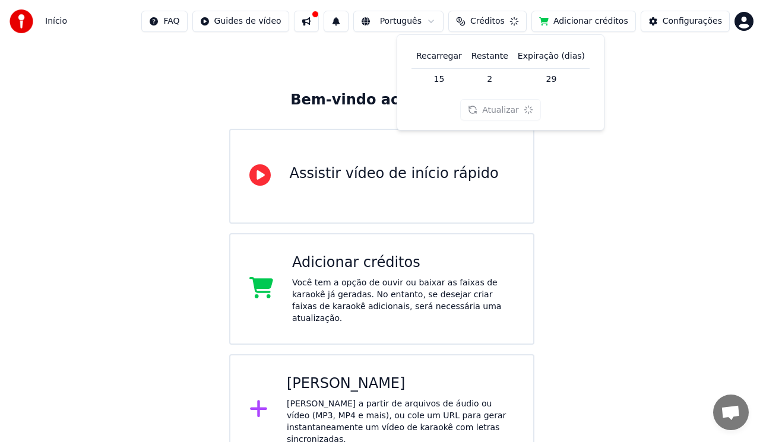
click at [496, 110] on div "Atualizar" at bounding box center [500, 109] width 81 height 21
click at [496, 110] on div "Atualizar" at bounding box center [502, 109] width 66 height 21
click at [496, 110] on button "Atualizar" at bounding box center [502, 109] width 66 height 21
click at [408, 293] on div "Você tem a opção de ouvir ou baixar as faixas de karaokê já geradas. No entanto…" at bounding box center [403, 300] width 222 height 47
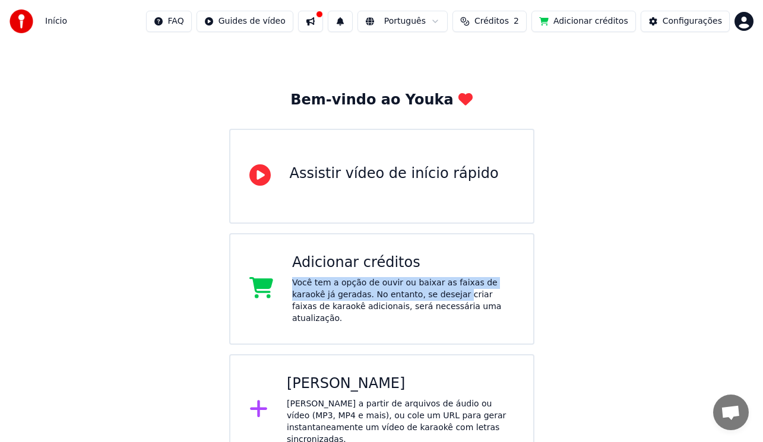
drag, startPoint x: 408, startPoint y: 293, endPoint x: 398, endPoint y: 293, distance: 9.5
click at [398, 293] on div "Você tem a opção de ouvir ou baixar as faixas de karaokê já geradas. No entanto…" at bounding box center [403, 300] width 222 height 47
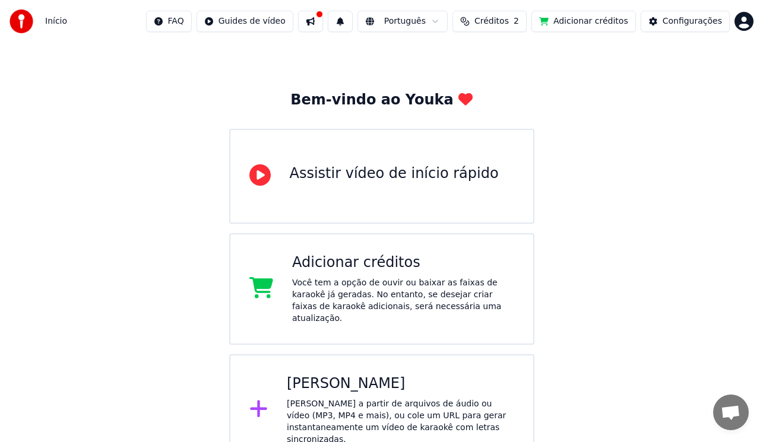
click at [396, 428] on div "Criar Karaokê Crie karaokê a partir de arquivos de áudio ou vídeo (MP3, MP4 e m…" at bounding box center [381, 410] width 305 height 112
